Goal: Information Seeking & Learning: Learn about a topic

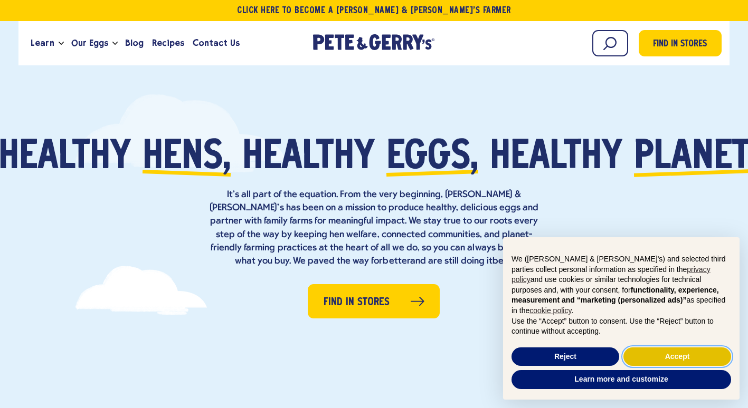
click at [654, 356] on button "Accept" at bounding box center [677, 357] width 108 height 19
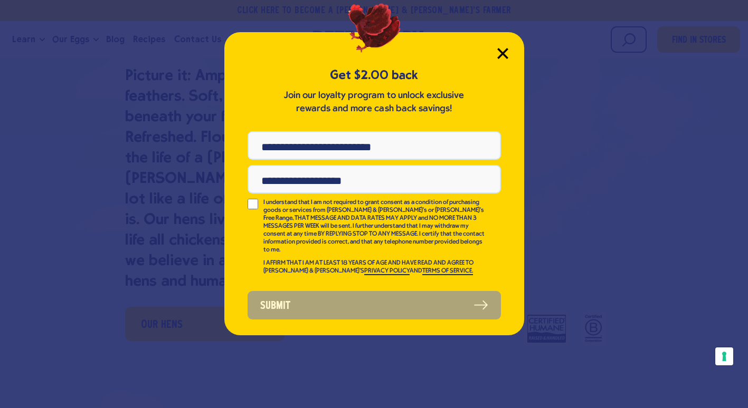
click at [501, 49] on icon "Close Modal" at bounding box center [502, 53] width 11 height 11
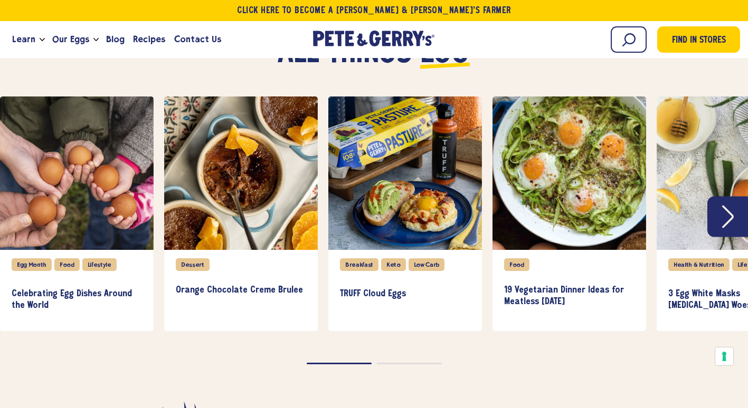
scroll to position [2269, 0]
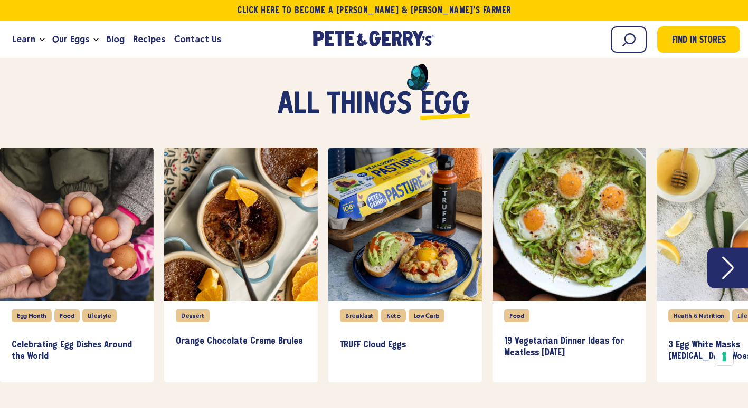
click at [729, 259] on icon "Next" at bounding box center [728, 268] width 12 height 23
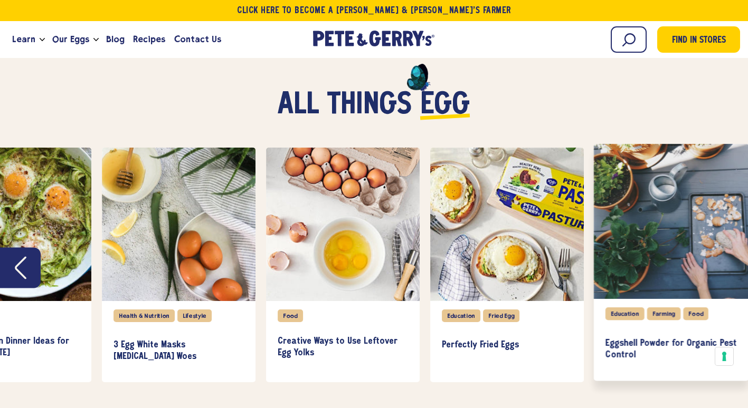
click at [729, 260] on div "slide 8 of 8" at bounding box center [671, 221] width 155 height 155
